Goal: Task Accomplishment & Management: Manage account settings

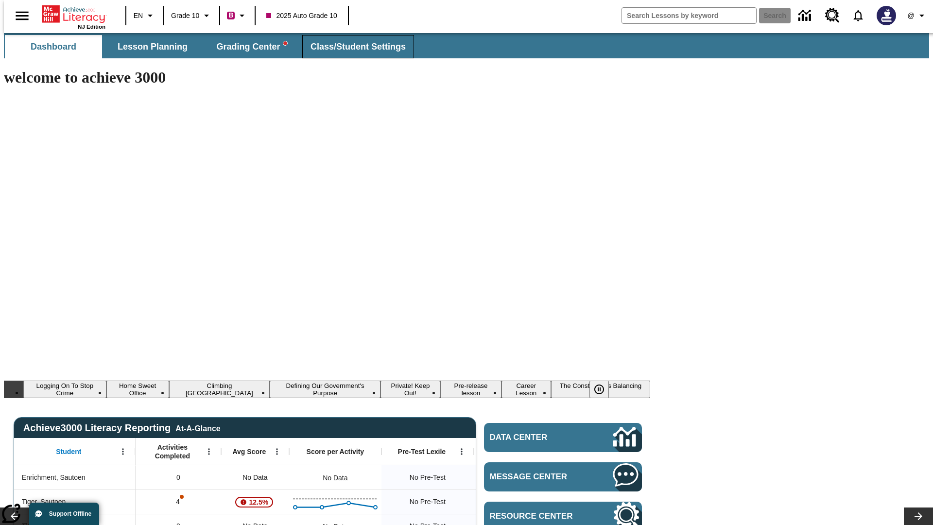
click at [353, 47] on span "Class/Student Settings" at bounding box center [358, 46] width 95 height 11
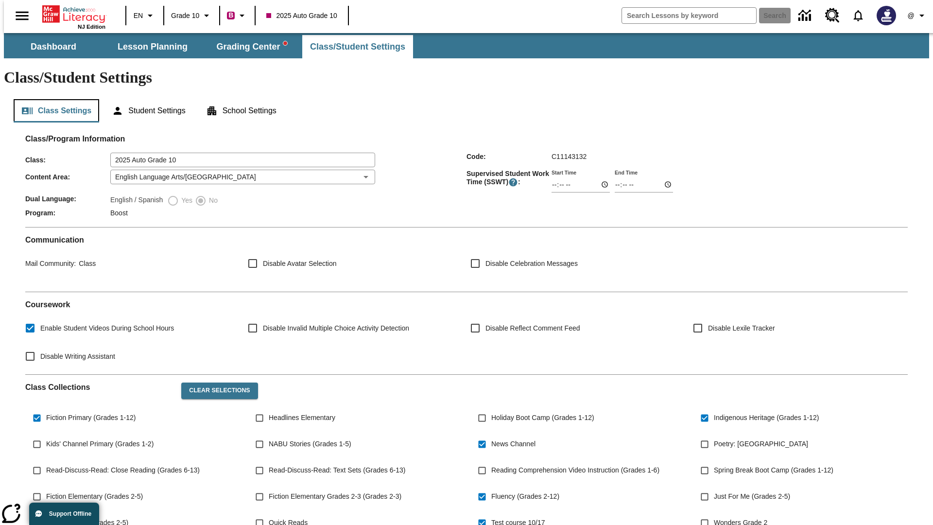
click at [52, 99] on button "Class Settings" at bounding box center [57, 110] width 86 height 23
click at [215, 382] on button "Clear Selections" at bounding box center [219, 390] width 76 height 17
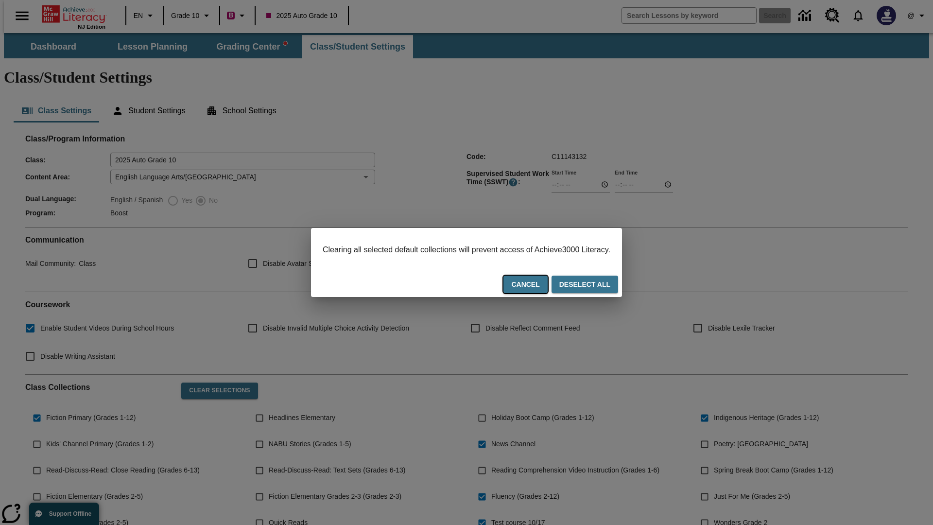
click at [537, 285] on button "Cancel" at bounding box center [525, 285] width 44 height 18
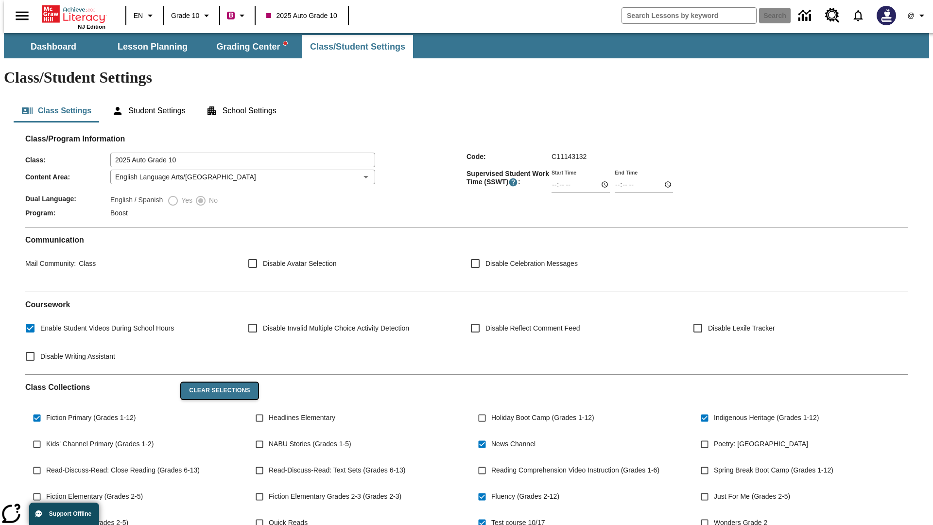
click at [215, 382] on button "Clear Selections" at bounding box center [219, 390] width 76 height 17
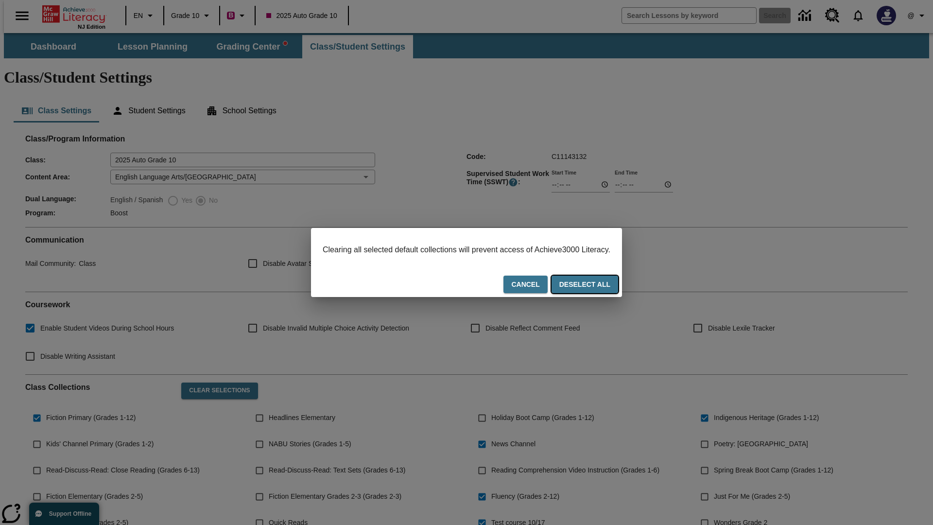
click at [594, 285] on button "Deselect All" at bounding box center [585, 285] width 67 height 18
checkbox input "false"
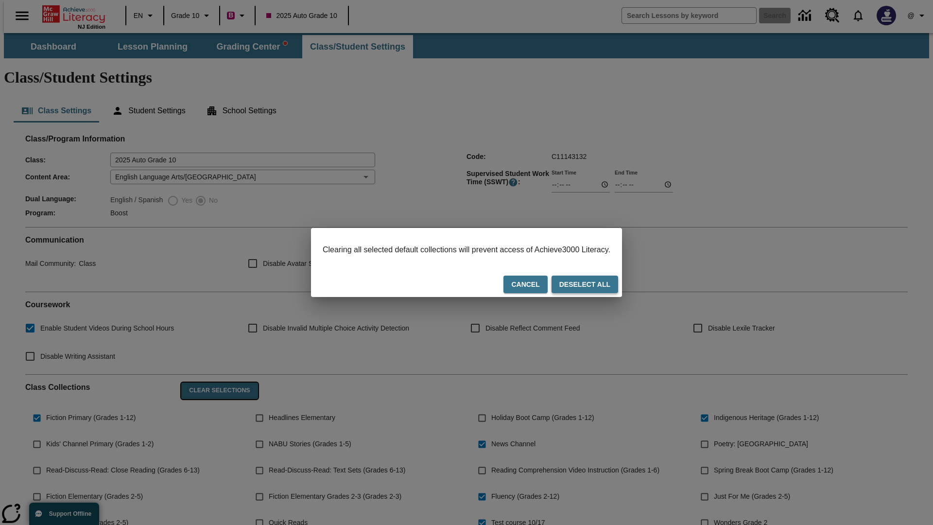
checkbox input "false"
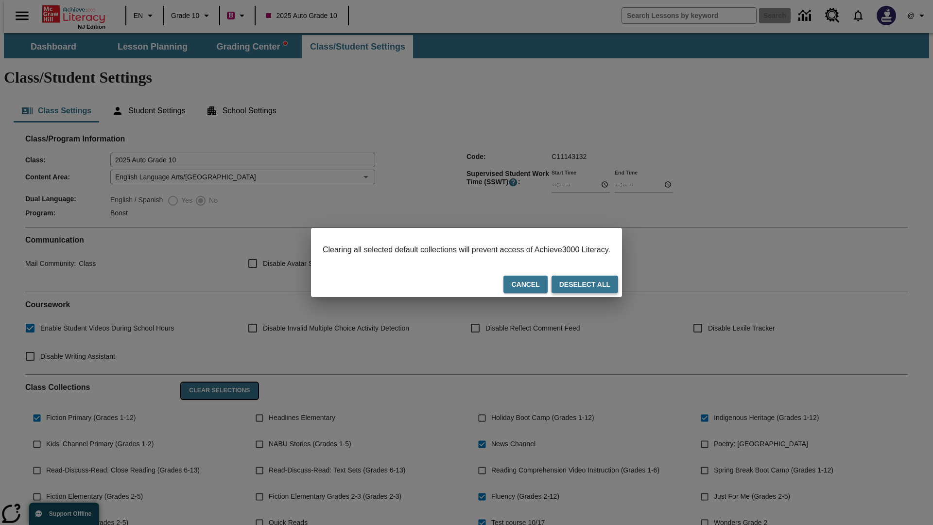
checkbox input "false"
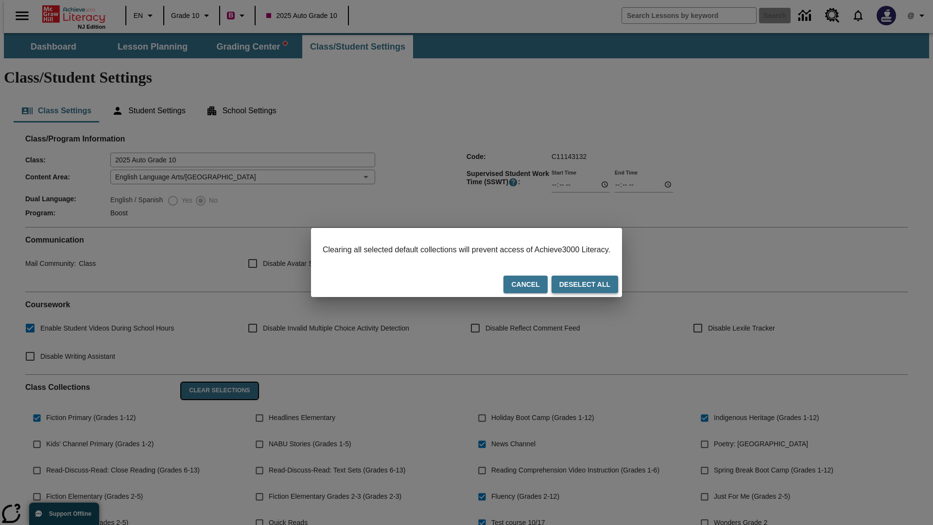
checkbox input "false"
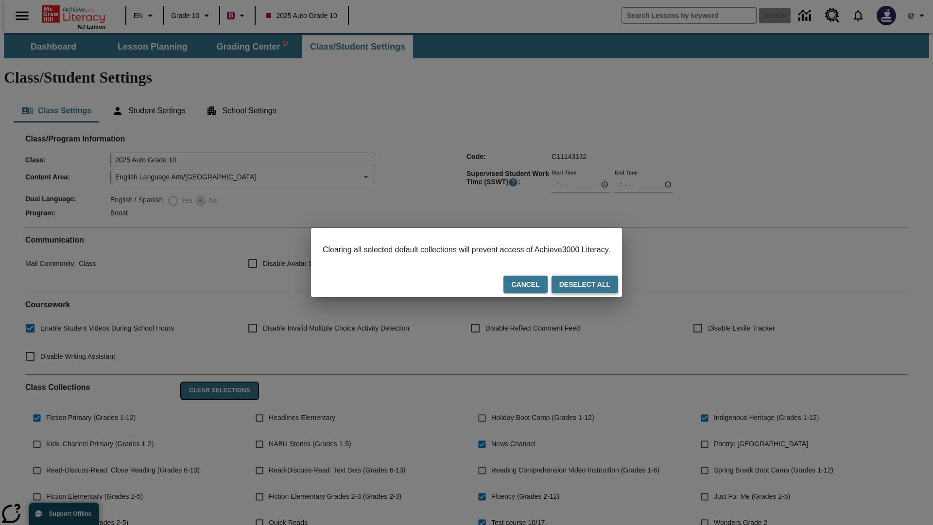
checkbox input "false"
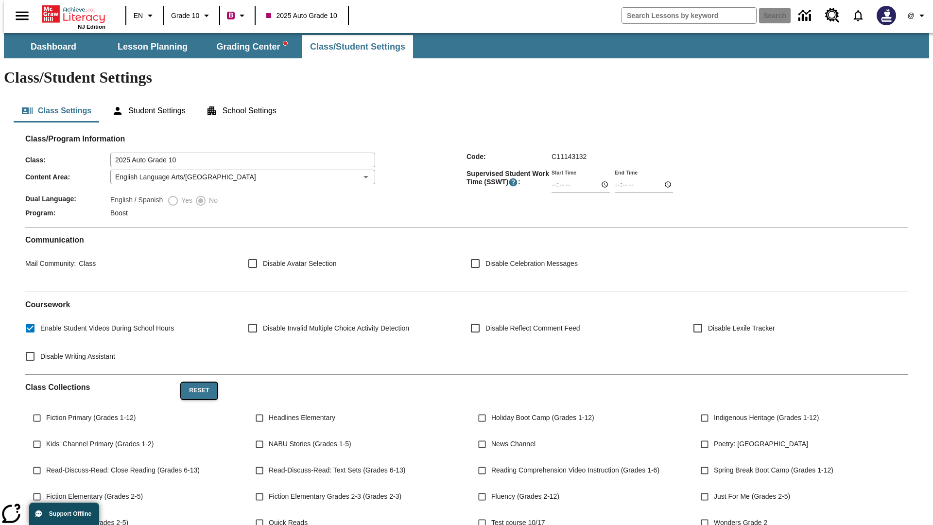
click at [195, 382] on button "Reset" at bounding box center [198, 390] width 35 height 17
checkbox input "true"
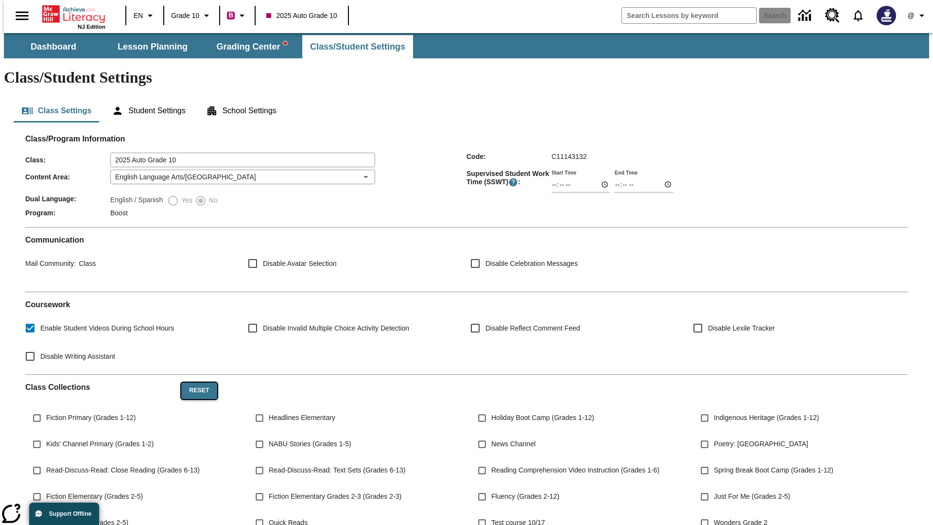
checkbox input "true"
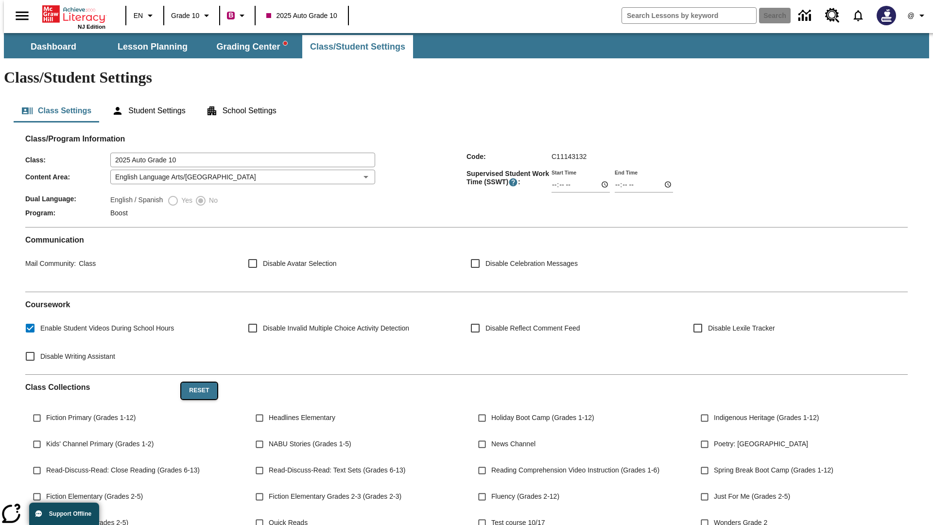
checkbox input "true"
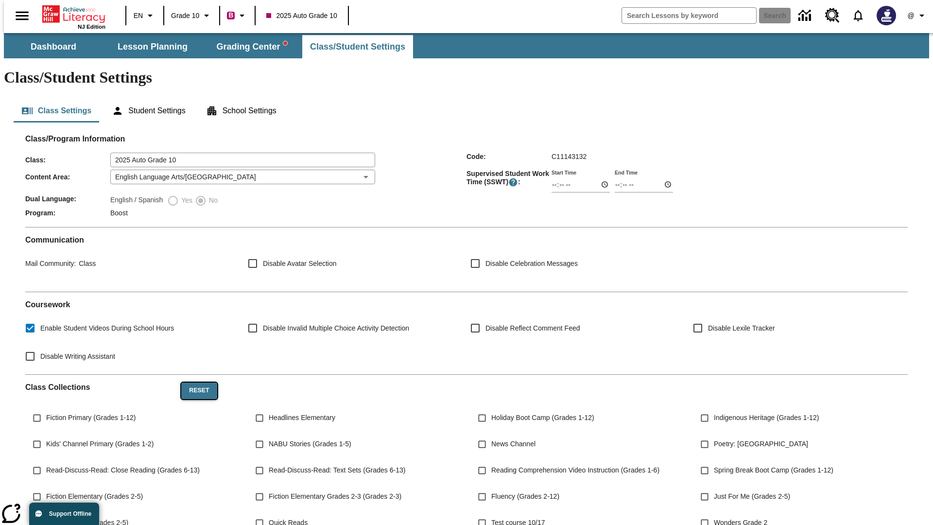
checkbox input "true"
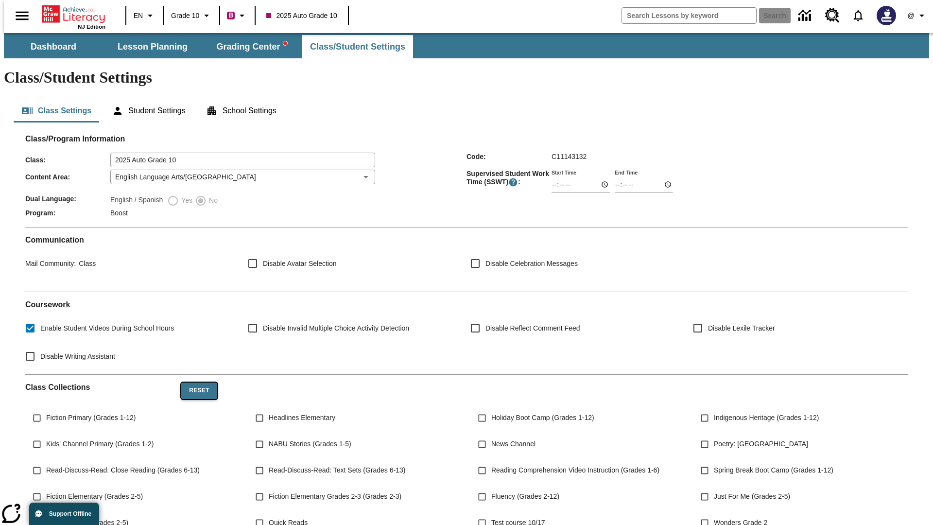
checkbox input "true"
